Goal: Transaction & Acquisition: Subscribe to service/newsletter

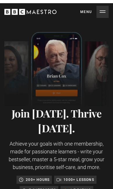
scroll to position [0, 81]
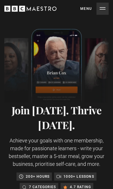
click at [104, 8] on button "Menu Close" at bounding box center [94, 9] width 28 height 12
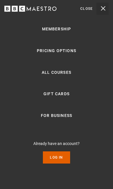
click at [69, 76] on link "All Courses" at bounding box center [57, 72] width 30 height 7
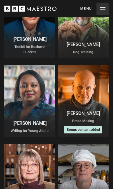
scroll to position [1595, 0]
click at [92, 103] on div at bounding box center [83, 101] width 51 height 72
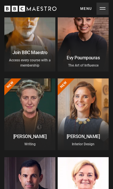
scroll to position [169, 0]
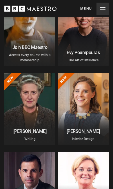
click at [88, 102] on div at bounding box center [83, 109] width 51 height 72
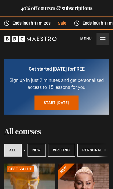
click at [103, 41] on button "Menu Close" at bounding box center [94, 39] width 28 height 12
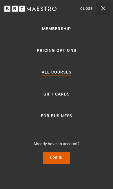
click at [66, 32] on link "Membership" at bounding box center [56, 28] width 29 height 7
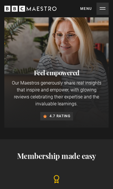
scroll to position [488, 0]
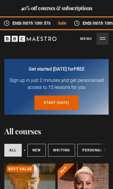
click at [103, 41] on button "Menu Close" at bounding box center [94, 39] width 28 height 12
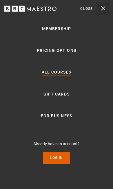
click at [70, 54] on link "Pricing Options" at bounding box center [56, 50] width 39 height 7
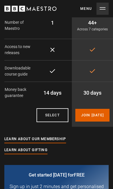
scroll to position [139, 0]
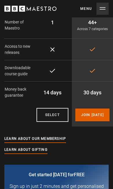
click at [66, 140] on link "Learn about our membership" at bounding box center [35, 139] width 62 height 6
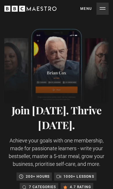
click at [102, 13] on button "Menu Close" at bounding box center [94, 9] width 28 height 12
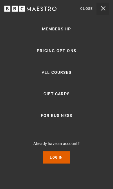
click at [70, 54] on link "Pricing Options" at bounding box center [56, 50] width 39 height 7
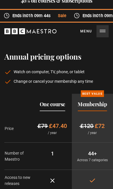
scroll to position [7, 0]
